Goal: Information Seeking & Learning: Learn about a topic

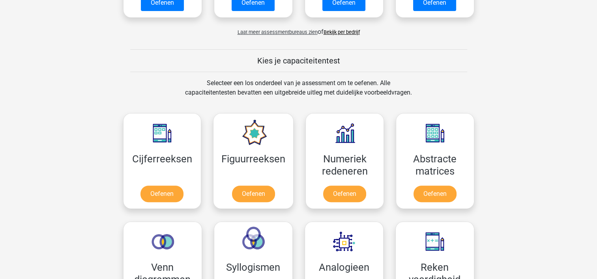
scroll to position [276, 0]
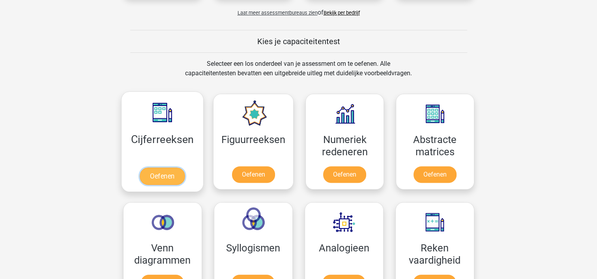
click at [159, 179] on link "Oefenen" at bounding box center [162, 176] width 45 height 17
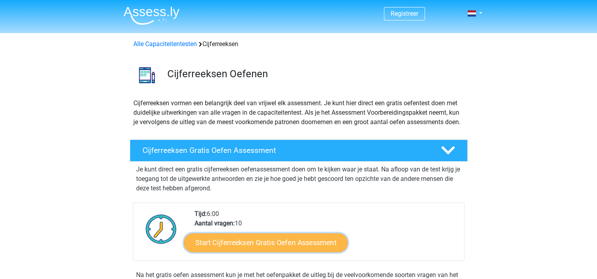
click at [271, 252] on link "Start Cijferreeksen Gratis Oefen Assessment" at bounding box center [266, 242] width 164 height 19
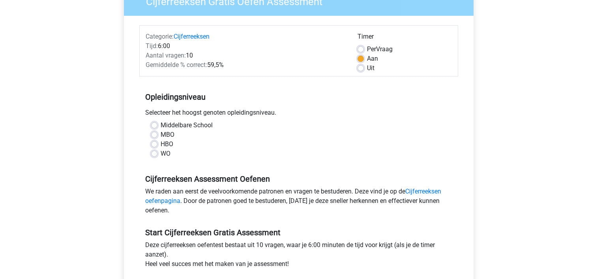
scroll to position [79, 0]
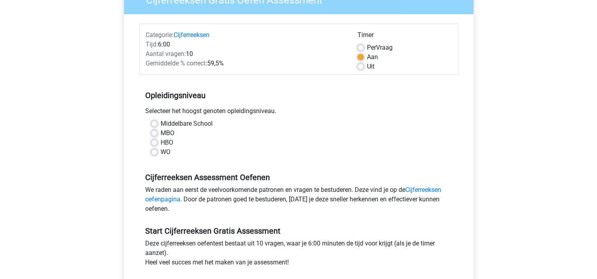
click at [160, 143] on label "HBO" at bounding box center [166, 142] width 13 height 9
click at [154, 143] on input "HBO" at bounding box center [154, 142] width 6 height 8
radio input "true"
click at [367, 47] on label "Per Vraag" at bounding box center [380, 47] width 26 height 9
click at [363, 47] on input "Per Vraag" at bounding box center [360, 47] width 6 height 8
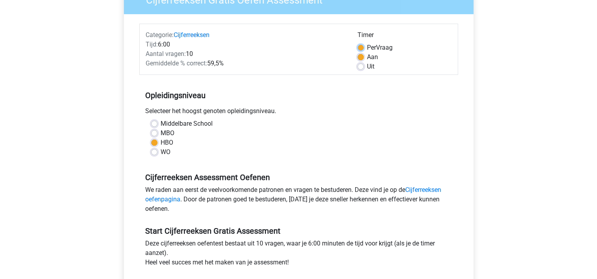
radio input "true"
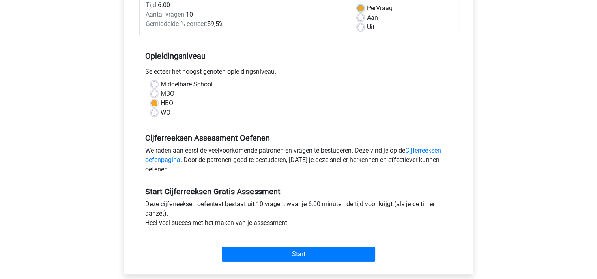
scroll to position [158, 0]
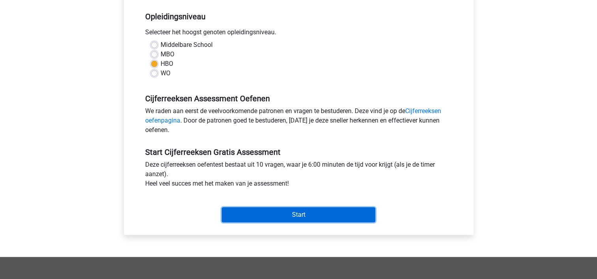
click at [308, 215] on input "Start" at bounding box center [298, 214] width 153 height 15
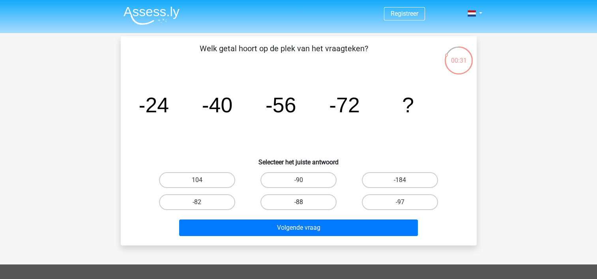
click at [291, 200] on label "-88" at bounding box center [298, 202] width 76 height 16
click at [298, 202] on input "-88" at bounding box center [300, 204] width 5 height 5
radio input "true"
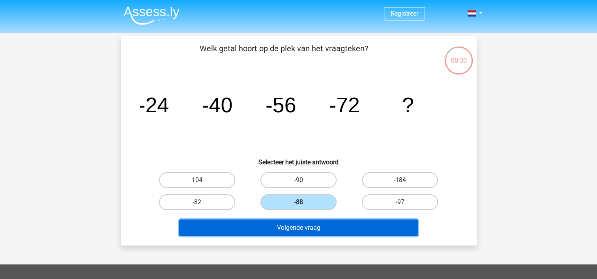
click at [303, 230] on button "Volgende vraag" at bounding box center [298, 228] width 239 height 17
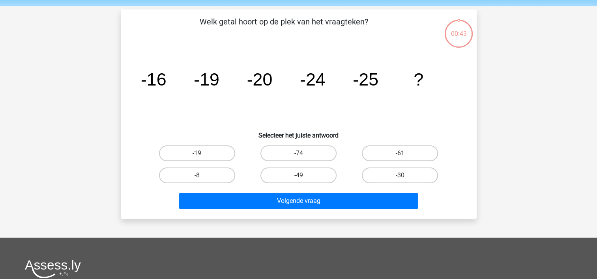
scroll to position [36, 0]
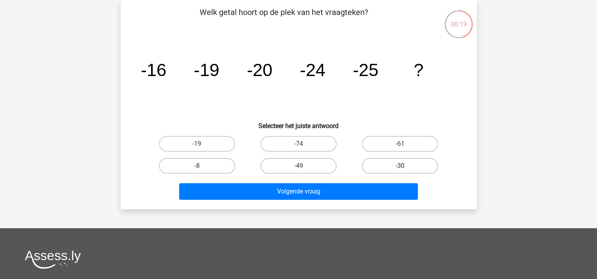
drag, startPoint x: 414, startPoint y: 164, endPoint x: 384, endPoint y: 177, distance: 32.7
click at [414, 164] on label "-30" at bounding box center [400, 166] width 76 height 16
click at [405, 166] on input "-30" at bounding box center [402, 168] width 5 height 5
radio input "true"
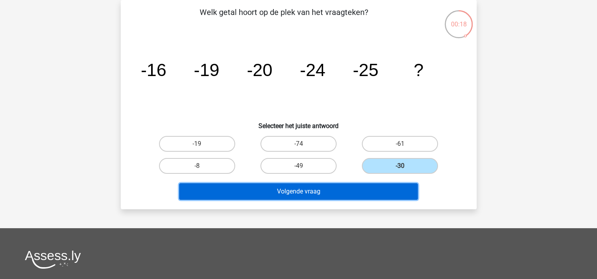
click at [317, 188] on button "Volgende vraag" at bounding box center [298, 191] width 239 height 17
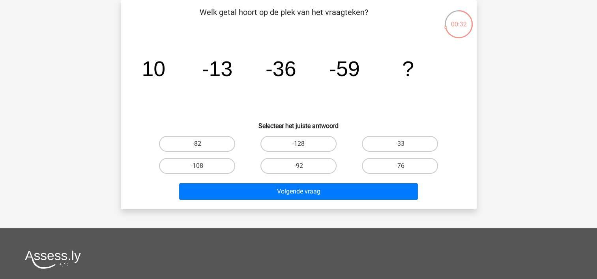
click at [209, 143] on label "-82" at bounding box center [197, 144] width 76 height 16
click at [202, 144] on input "-82" at bounding box center [199, 146] width 5 height 5
radio input "true"
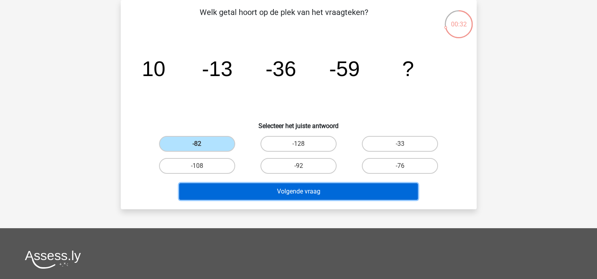
click at [272, 196] on button "Volgende vraag" at bounding box center [298, 191] width 239 height 17
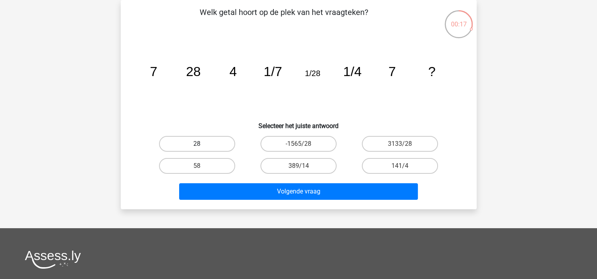
click at [196, 140] on label "28" at bounding box center [197, 144] width 76 height 16
click at [197, 144] on input "28" at bounding box center [199, 146] width 5 height 5
radio input "true"
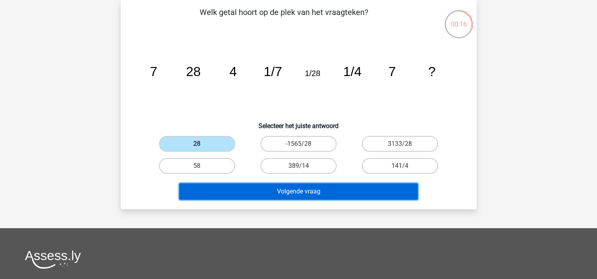
click at [291, 190] on button "Volgende vraag" at bounding box center [298, 191] width 239 height 17
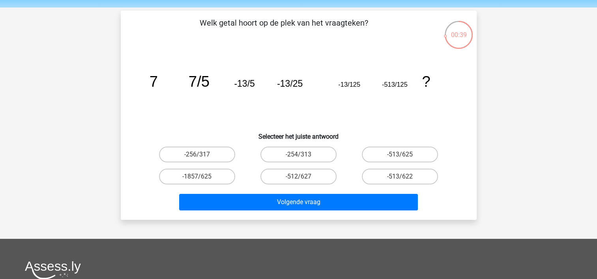
scroll to position [39, 0]
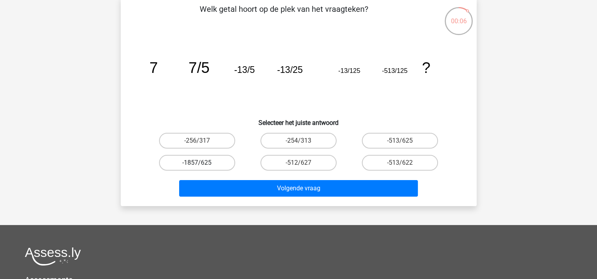
click at [214, 163] on label "-1857/625" at bounding box center [197, 163] width 76 height 16
click at [202, 163] on input "-1857/625" at bounding box center [199, 165] width 5 height 5
radio input "true"
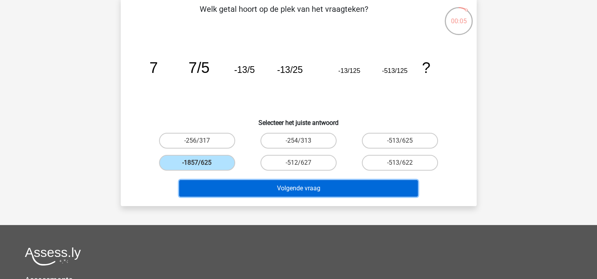
click at [302, 185] on button "Volgende vraag" at bounding box center [298, 188] width 239 height 17
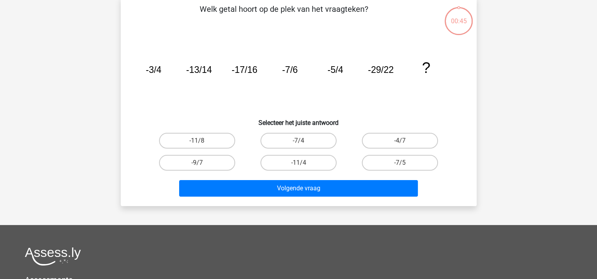
scroll to position [36, 0]
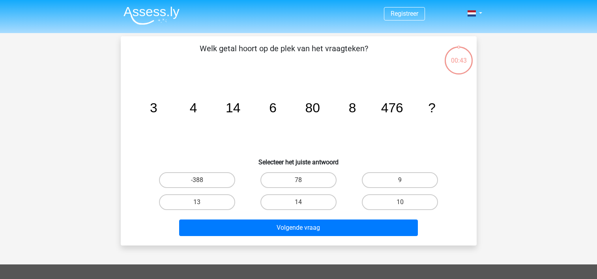
scroll to position [36, 0]
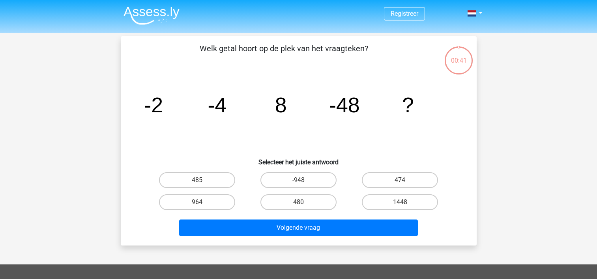
scroll to position [36, 0]
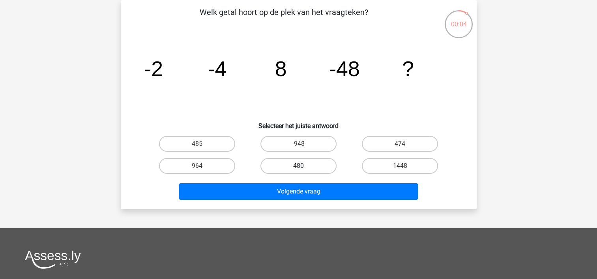
click at [298, 164] on label "480" at bounding box center [298, 166] width 76 height 16
click at [298, 166] on input "480" at bounding box center [300, 168] width 5 height 5
radio input "true"
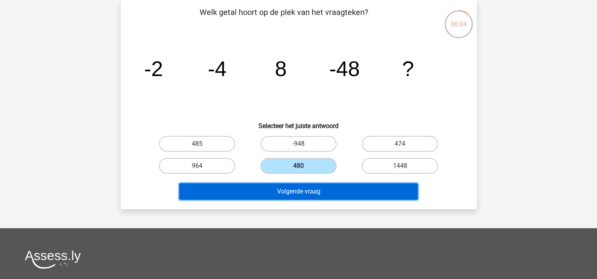
click at [307, 194] on button "Volgende vraag" at bounding box center [298, 191] width 239 height 17
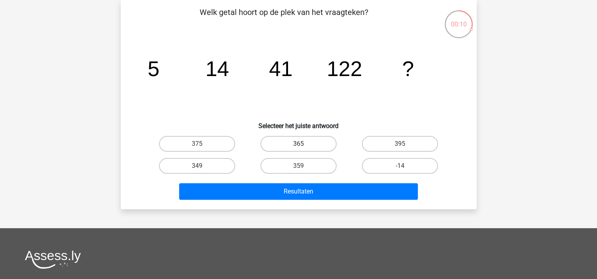
click at [315, 148] on label "365" at bounding box center [298, 144] width 76 height 16
click at [303, 148] on input "365" at bounding box center [300, 146] width 5 height 5
radio input "true"
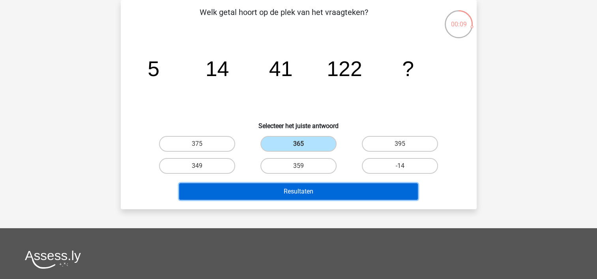
click at [330, 193] on button "Resultaten" at bounding box center [298, 191] width 239 height 17
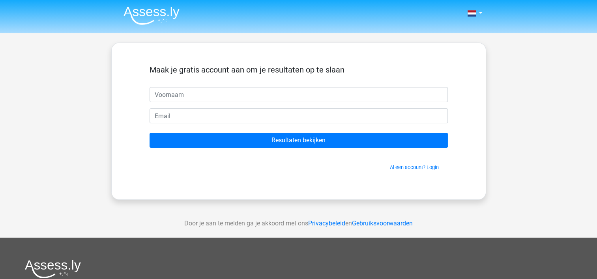
click at [213, 92] on input "text" at bounding box center [298, 94] width 298 height 15
type input "h"
type input "r"
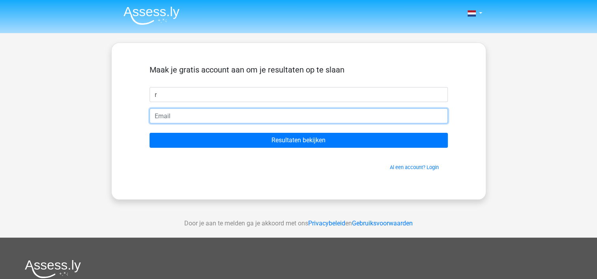
click at [210, 115] on input "email" at bounding box center [298, 115] width 298 height 15
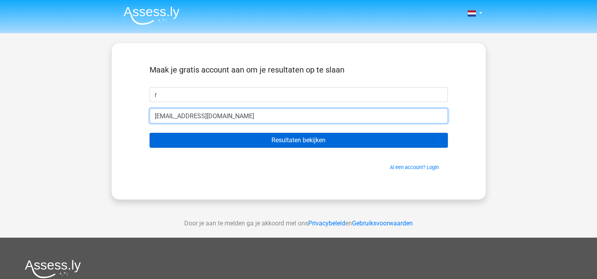
type input "[EMAIL_ADDRESS][DOMAIN_NAME]"
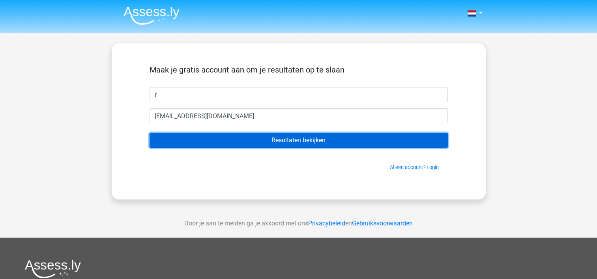
click at [308, 137] on input "Resultaten bekijken" at bounding box center [298, 140] width 298 height 15
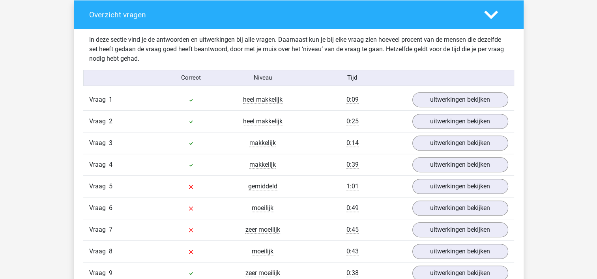
scroll to position [631, 0]
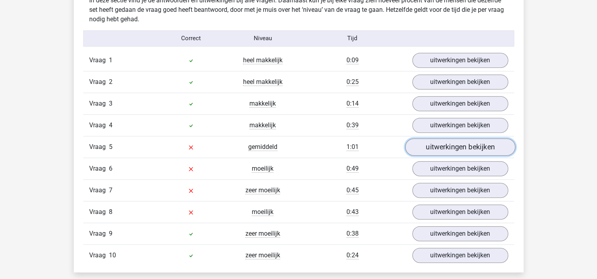
click at [442, 145] on link "uitwerkingen bekijken" at bounding box center [460, 146] width 110 height 17
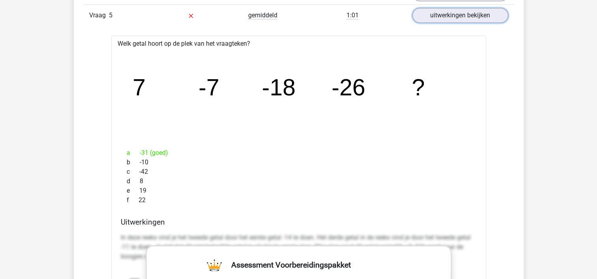
scroll to position [749, 0]
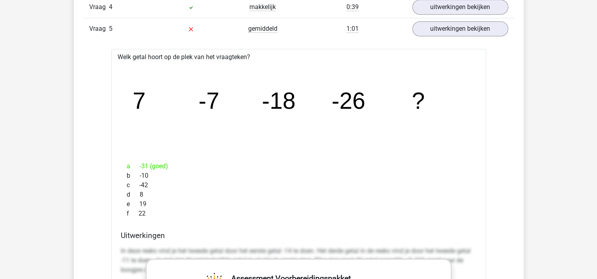
click at [140, 104] on tspan "7" at bounding box center [138, 101] width 13 height 26
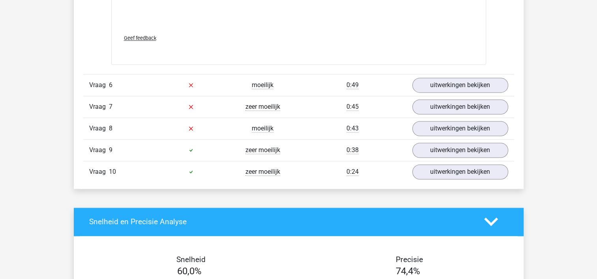
scroll to position [1222, 0]
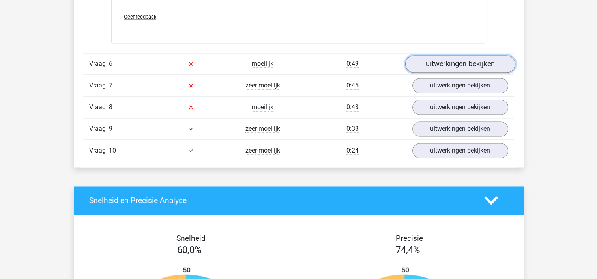
click at [467, 62] on link "uitwerkingen bekijken" at bounding box center [460, 63] width 110 height 17
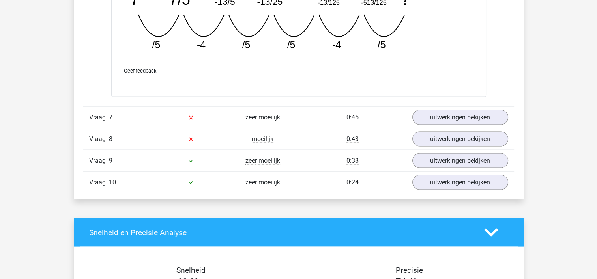
scroll to position [1538, 0]
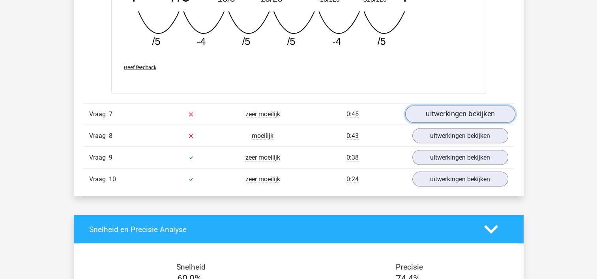
click at [444, 114] on link "uitwerkingen bekijken" at bounding box center [460, 114] width 110 height 17
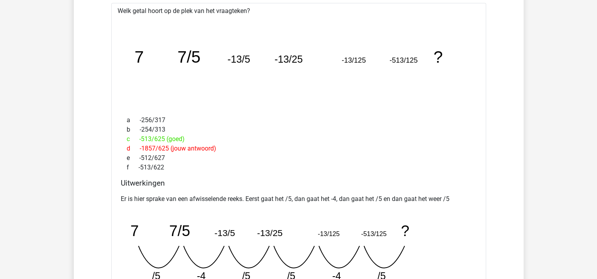
scroll to position [1301, 0]
